Goal: Navigation & Orientation: Find specific page/section

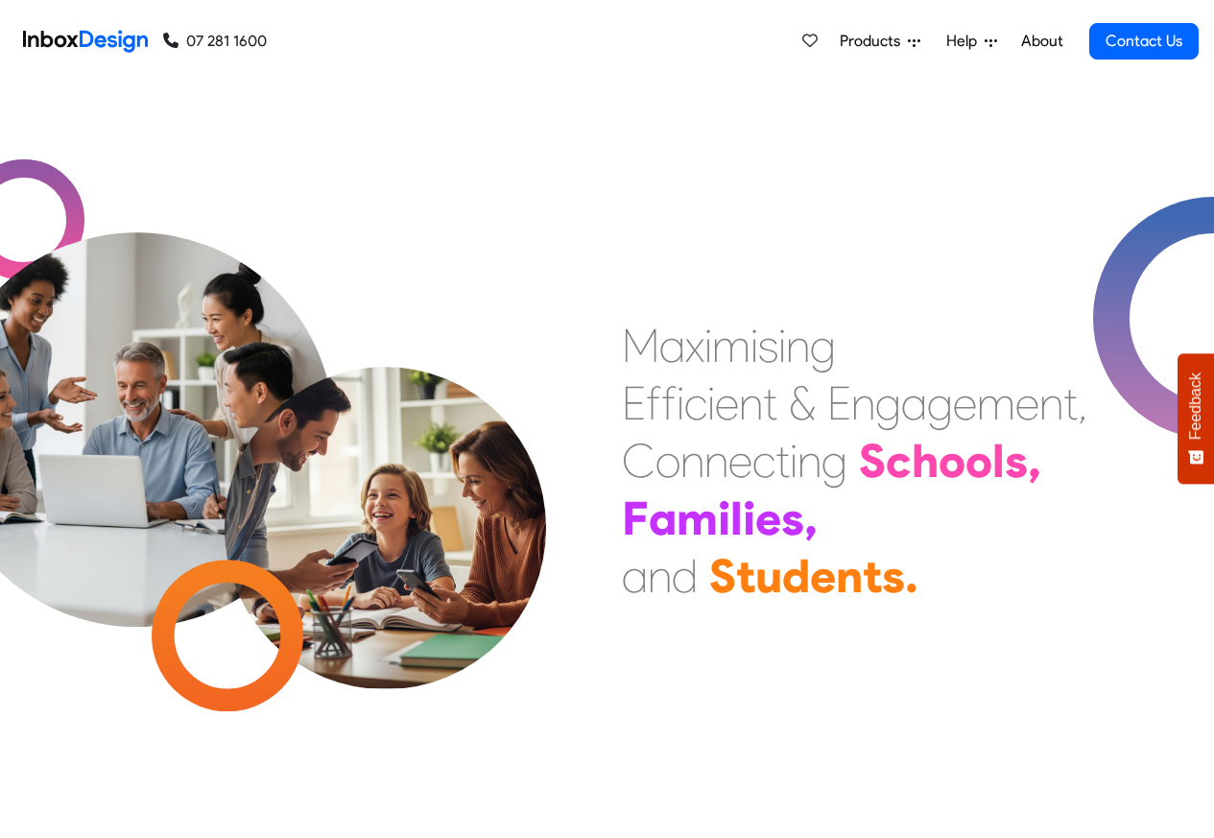
click at [1041, 41] on link "About" at bounding box center [1041, 41] width 53 height 38
